Goal: Understand site structure: Grasp the organization and layout of the website

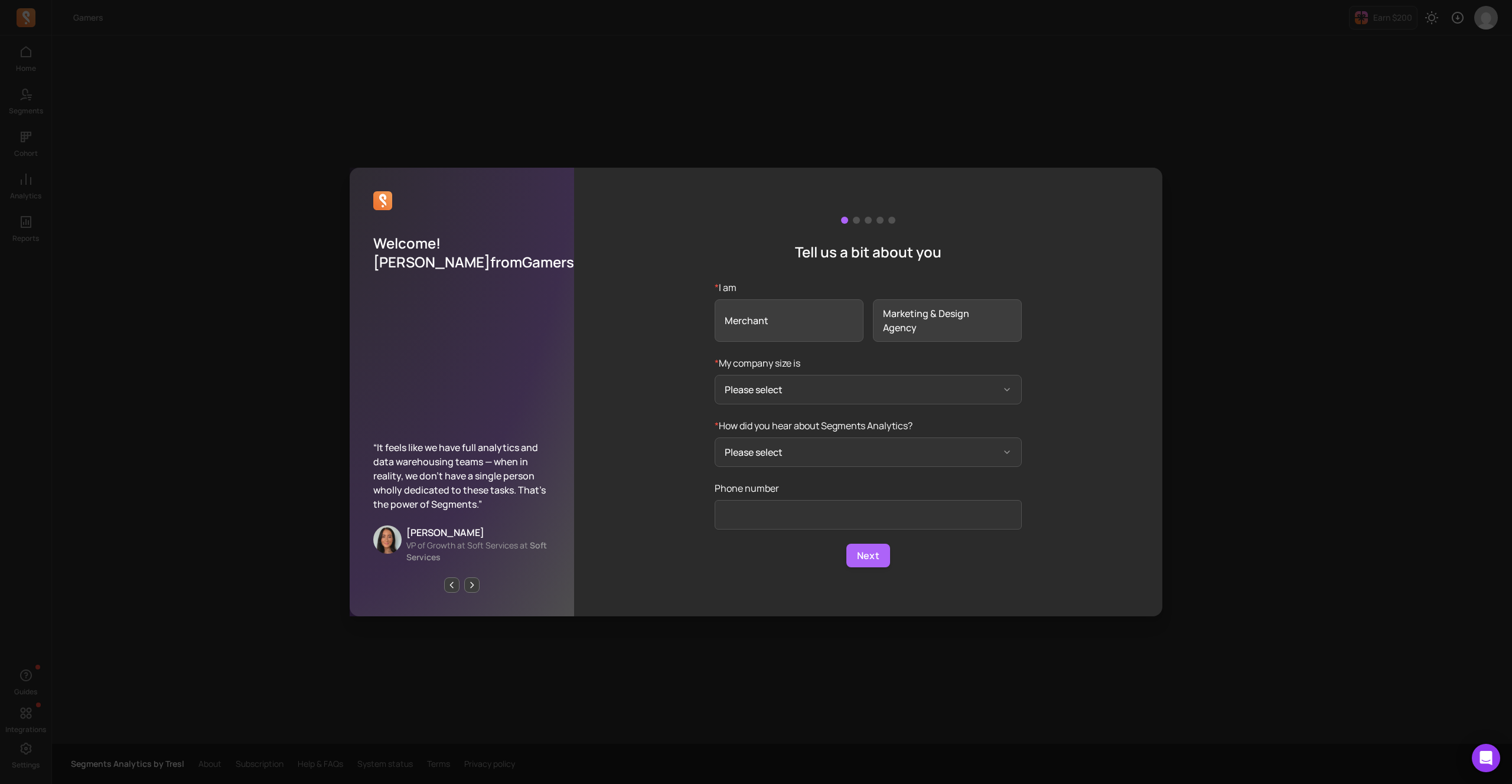
click at [723, 35] on div "Welcome! [PERSON_NAME] from Gamers “It feels like we have full analytics and da…" at bounding box center [756, 392] width 1493 height 765
